Goal: Transaction & Acquisition: Purchase product/service

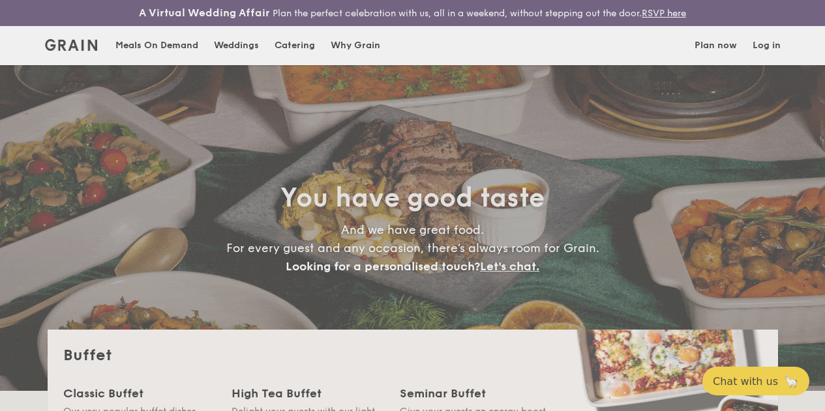
select select
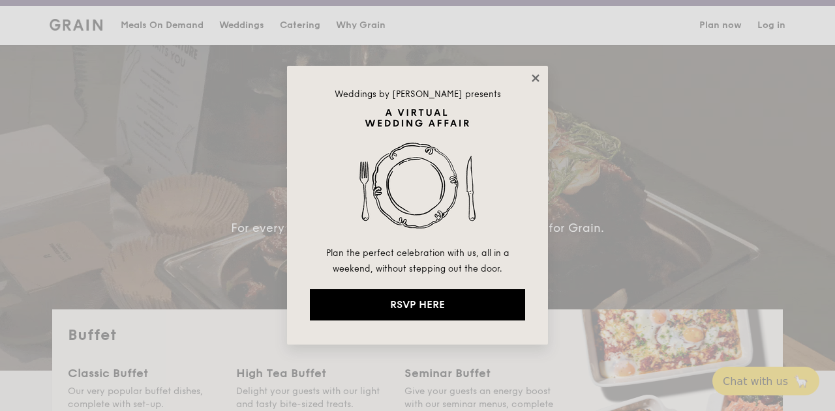
click at [537, 79] on icon at bounding box center [535, 78] width 12 height 12
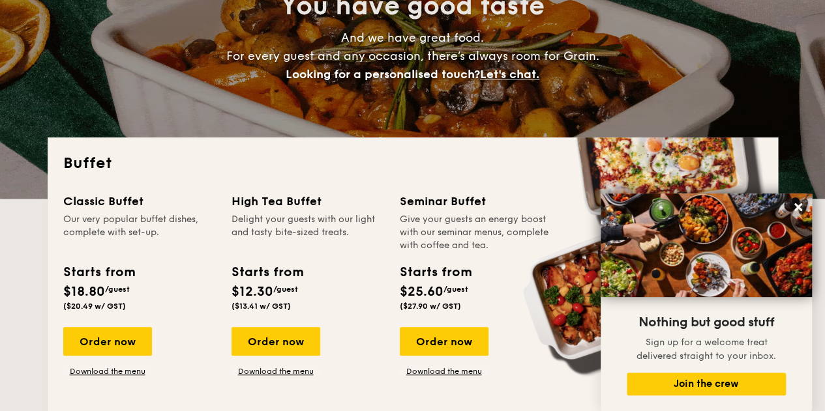
scroll to position [181, 0]
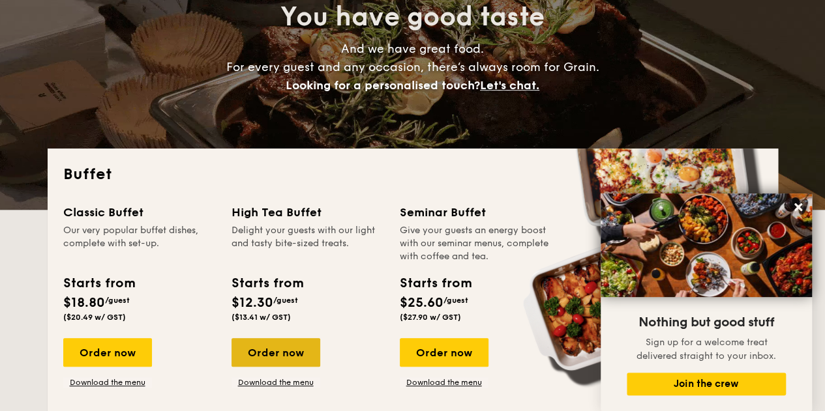
click at [273, 367] on div "Order now" at bounding box center [275, 352] width 89 height 29
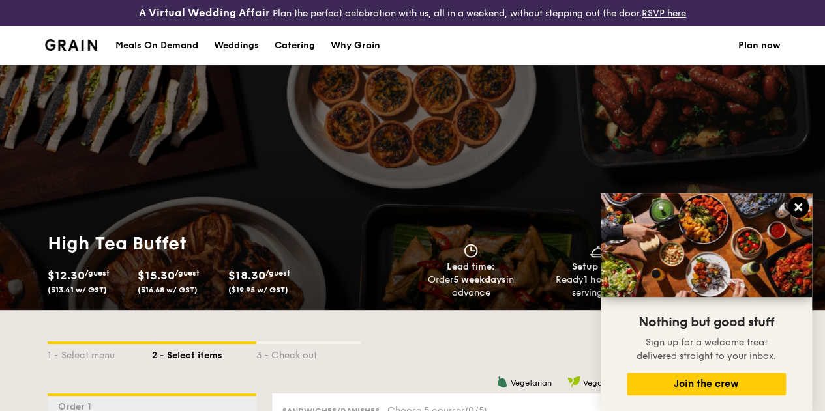
drag, startPoint x: 801, startPoint y: 209, endPoint x: 803, endPoint y: 172, distance: 36.6
click at [801, 208] on icon at bounding box center [798, 207] width 12 height 12
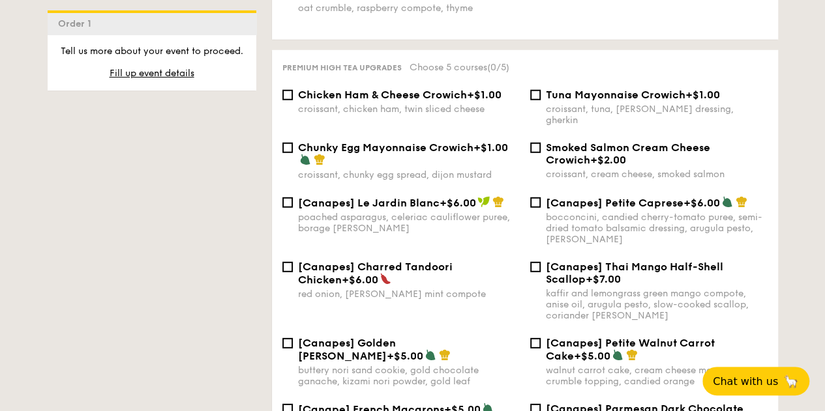
scroll to position [1760, 0]
